Goal: Task Accomplishment & Management: Manage account settings

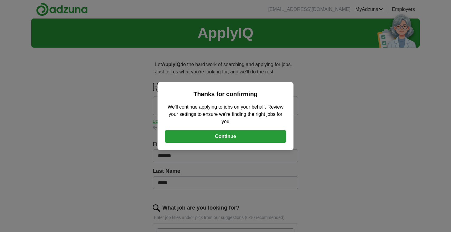
scroll to position [1014, 0]
click at [210, 139] on button "Continue" at bounding box center [225, 136] width 121 height 13
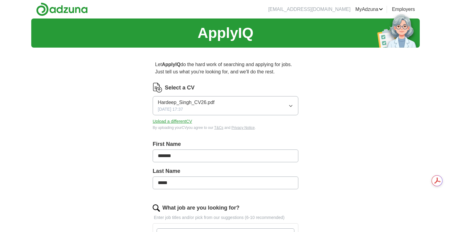
click at [292, 106] on icon "button" at bounding box center [290, 106] width 3 height 2
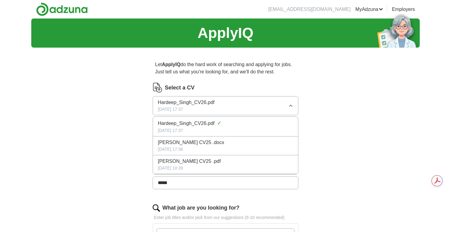
click at [292, 106] on icon "button" at bounding box center [290, 106] width 3 height 2
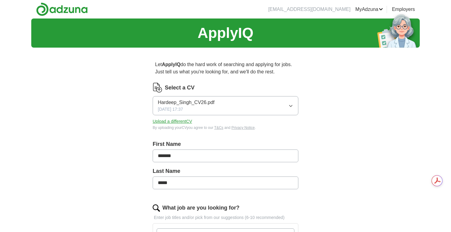
click at [169, 120] on button "Upload a different CV" at bounding box center [172, 121] width 39 height 6
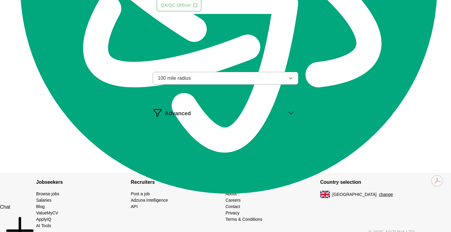
scroll to position [477, 0]
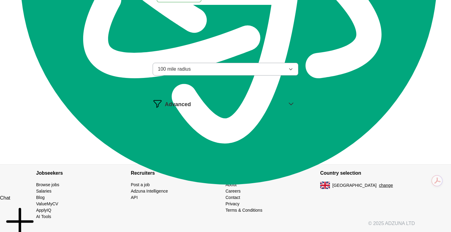
click at [214, 68] on button "100 mile radius" at bounding box center [226, 69] width 146 height 13
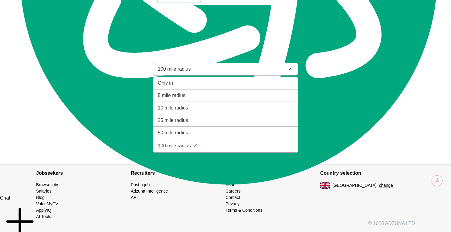
click at [176, 131] on span "50 mile radius" at bounding box center [173, 132] width 30 height 7
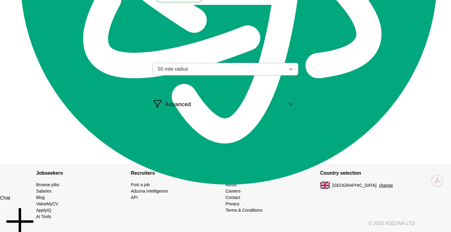
click at [216, 128] on button "Update ApplyIQ settings" at bounding box center [226, 129] width 146 height 13
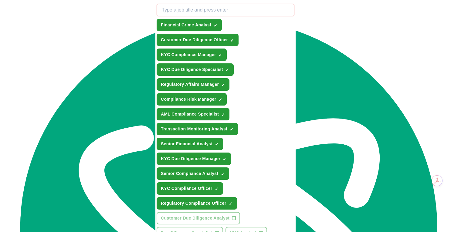
scroll to position [332, 0]
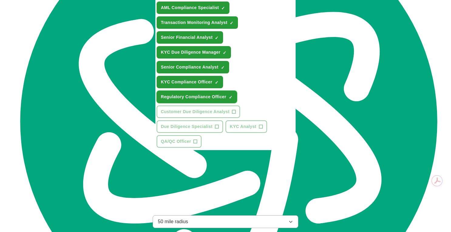
click at [221, 96] on span "Regulatory Compliance Officer" at bounding box center [194, 97] width 66 height 6
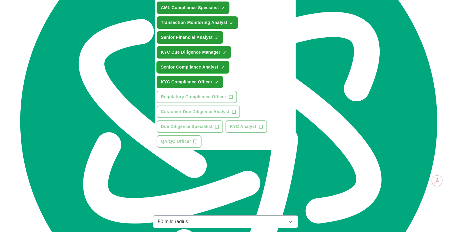
click at [194, 67] on span "Senior Compliance Analyst" at bounding box center [190, 67] width 58 height 6
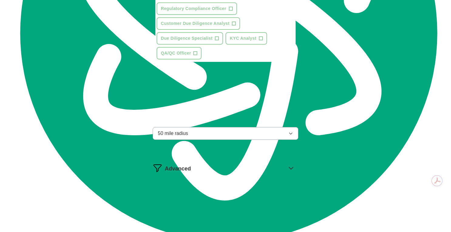
scroll to position [423, 0]
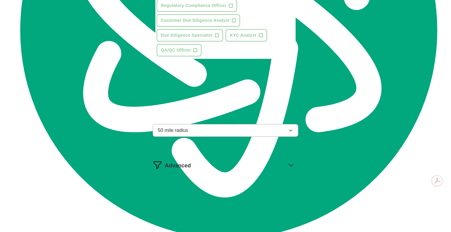
click at [211, 110] on div "Leicester ×" at bounding box center [226, 111] width 146 height 18
click at [217, 105] on div "Leicester ×" at bounding box center [226, 111] width 146 height 18
click at [203, 113] on div "Leicester ×" at bounding box center [226, 111] width 146 height 18
click at [229, 116] on div "Leicester ×" at bounding box center [226, 111] width 146 height 18
click at [208, 112] on span "×" at bounding box center [210, 110] width 4 height 7
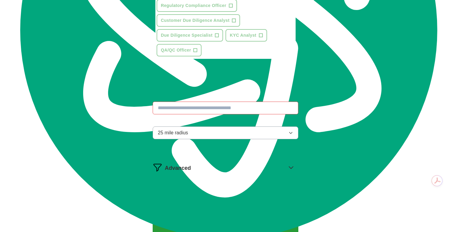
click at [183, 107] on input at bounding box center [226, 108] width 146 height 13
type input "*****"
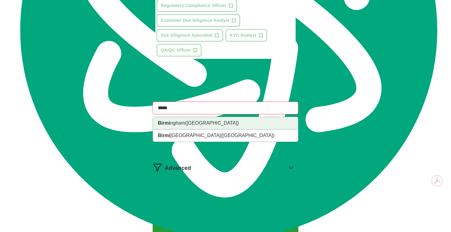
click at [179, 124] on li "Birmi ngham ([GEOGRAPHIC_DATA])" at bounding box center [225, 123] width 145 height 12
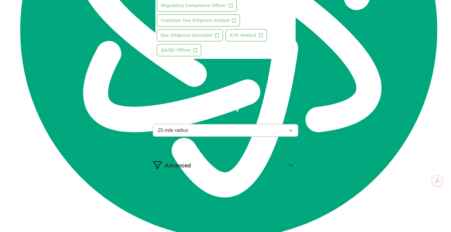
click at [195, 133] on button "25 mile radius" at bounding box center [226, 130] width 146 height 13
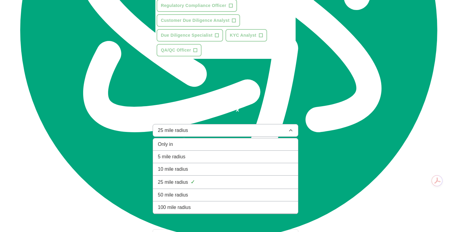
click at [178, 195] on span "50 mile radius" at bounding box center [173, 195] width 30 height 7
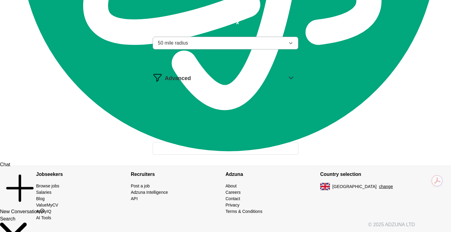
scroll to position [512, 0]
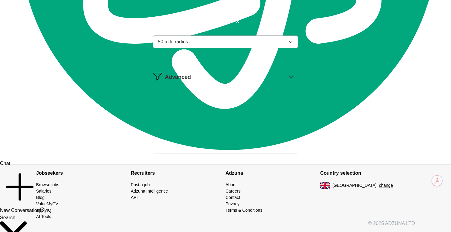
click at [223, 129] on button "Update ApplyIQ settings" at bounding box center [226, 129] width 146 height 13
click at [224, 101] on li "Select a maximum of 10 job titles" at bounding box center [207, 104] width 76 height 7
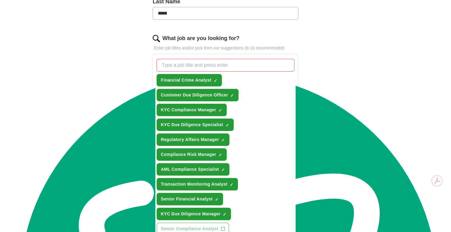
scroll to position [179, 0]
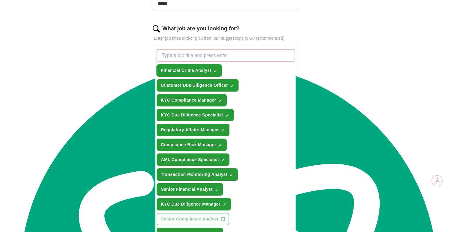
click at [0, 0] on span "×" at bounding box center [0, 0] width 0 height 0
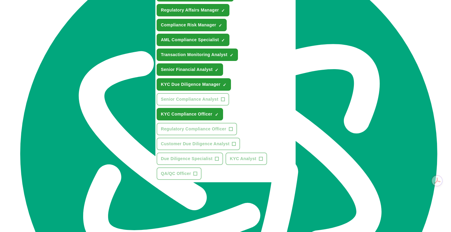
scroll to position [368, 0]
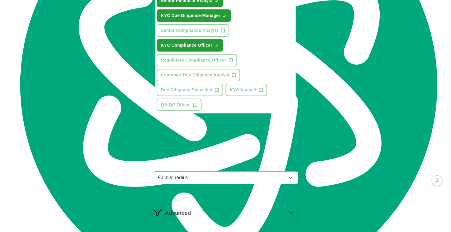
click at [171, 117] on button "Deselect all" at bounding box center [169, 118] width 25 height 7
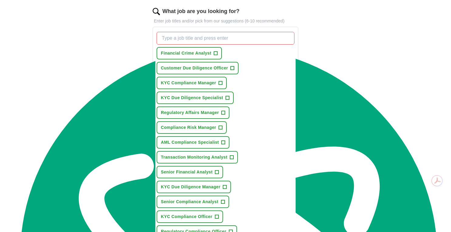
scroll to position [196, 0]
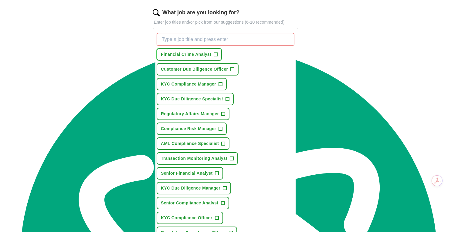
click at [218, 53] on button "Financial Crime Analyst +" at bounding box center [189, 54] width 65 height 12
click at [234, 69] on span "+" at bounding box center [233, 69] width 4 height 5
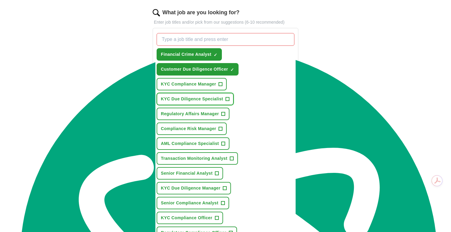
click at [226, 100] on span "+" at bounding box center [228, 99] width 4 height 5
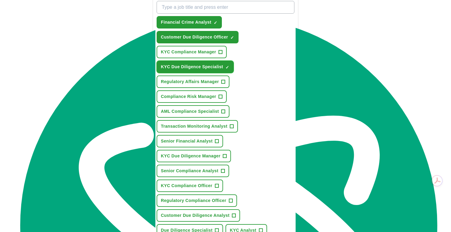
scroll to position [234, 0]
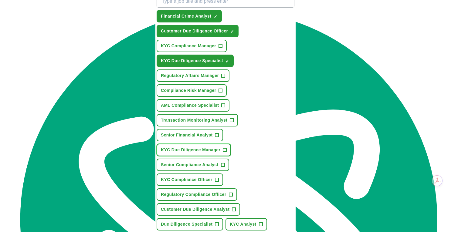
click at [220, 151] on span "KYC Due Diligence Manager" at bounding box center [191, 150] width 60 height 6
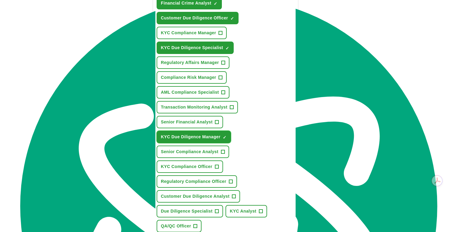
scroll to position [248, 0]
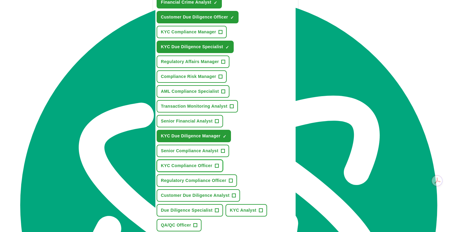
click at [201, 165] on span "KYC Compliance Officer" at bounding box center [187, 166] width 52 height 6
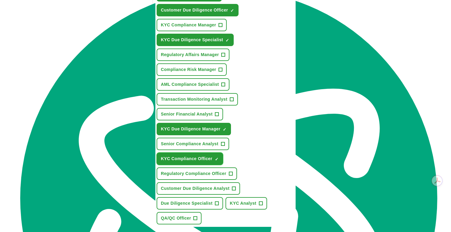
scroll to position [258, 0]
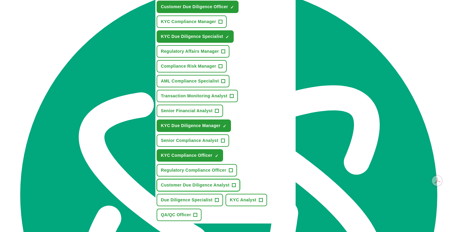
click at [205, 186] on span "Customer Due Diligence Analyst" at bounding box center [195, 185] width 69 height 6
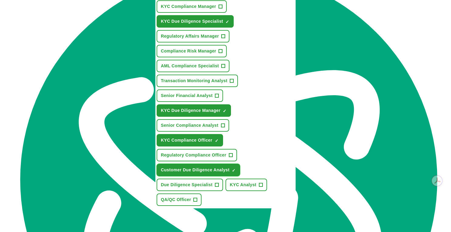
scroll to position [280, 0]
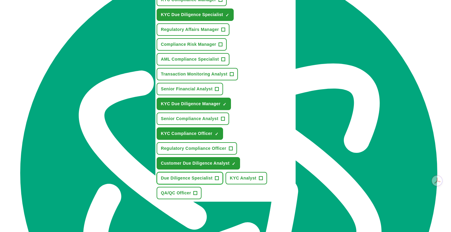
click at [203, 180] on span "Due Diligence Specialist" at bounding box center [187, 178] width 52 height 6
click at [251, 179] on span "KYC Analyst" at bounding box center [243, 178] width 26 height 6
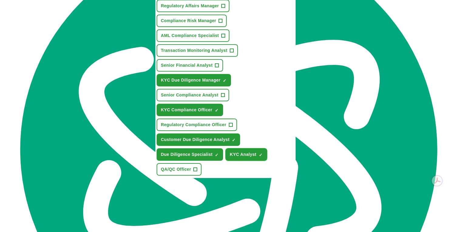
scroll to position [302, 0]
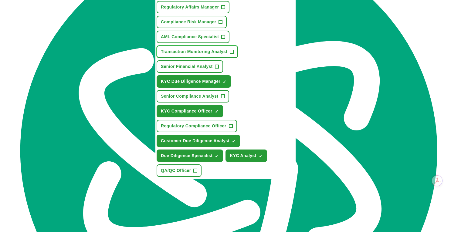
click at [190, 51] on span "Transaction Monitoring Analyst" at bounding box center [194, 52] width 67 height 6
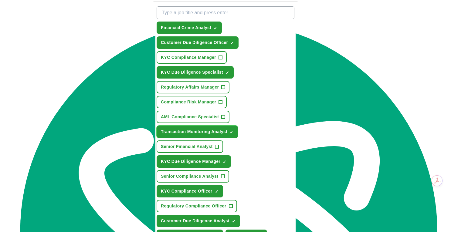
scroll to position [227, 0]
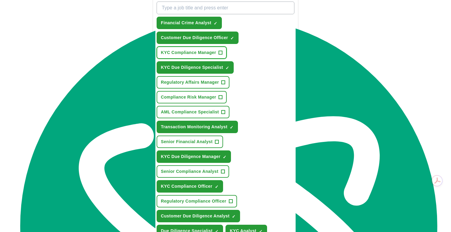
click at [192, 53] on span "KYC Compliance Manager" at bounding box center [188, 52] width 55 height 6
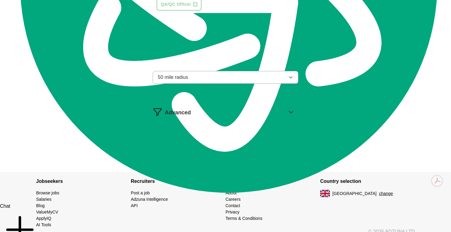
scroll to position [472, 0]
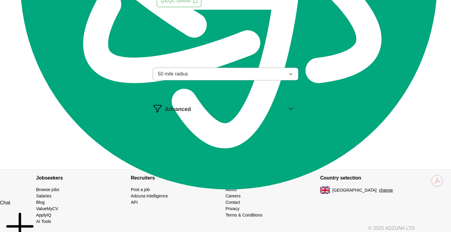
click at [209, 128] on button "Update ApplyIQ settings" at bounding box center [226, 134] width 146 height 13
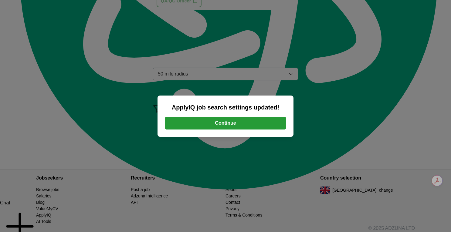
click at [210, 123] on button "Continue" at bounding box center [225, 123] width 121 height 13
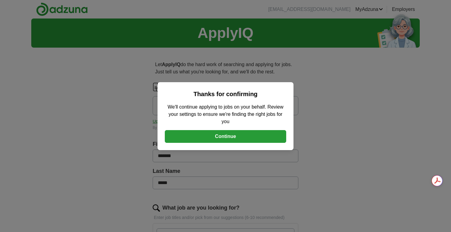
click at [227, 139] on button "Continue" at bounding box center [225, 136] width 121 height 13
